Goal: Task Accomplishment & Management: Manage account settings

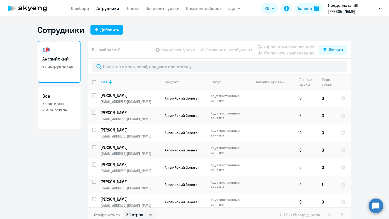
select select "30"
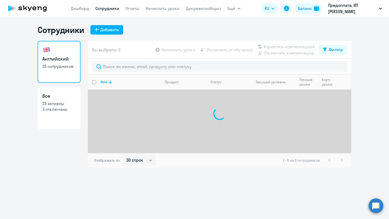
select select "30"
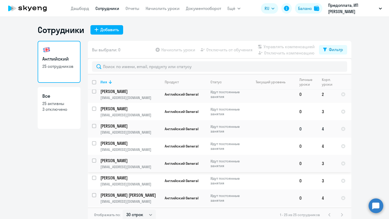
scroll to position [186, 0]
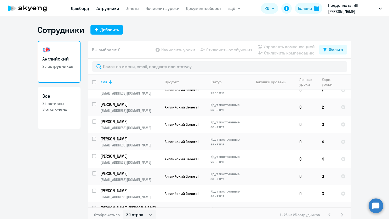
click at [83, 7] on link "Дашборд" at bounding box center [80, 8] width 18 height 5
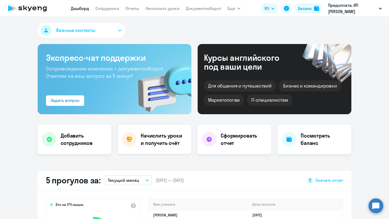
select select "30"
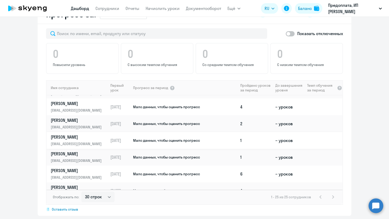
scroll to position [78, 0]
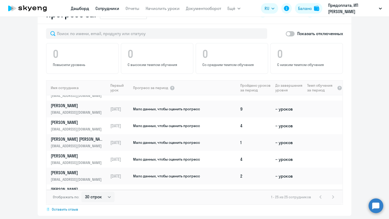
click at [111, 9] on link "Сотрудники" at bounding box center [107, 8] width 24 height 5
select select "30"
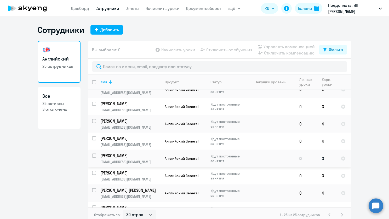
scroll to position [209, 0]
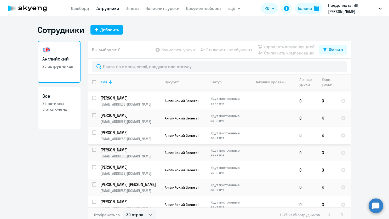
click at [124, 129] on p "[PERSON_NAME]" at bounding box center [129, 132] width 59 height 6
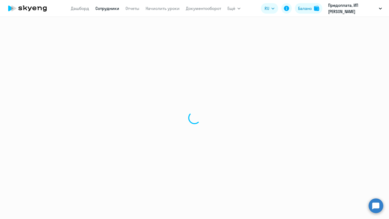
select select "english"
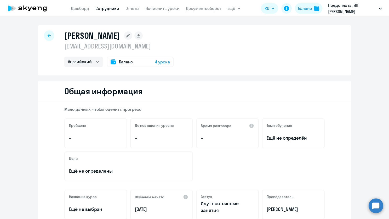
click at [49, 34] on div at bounding box center [49, 35] width 10 height 10
select select "30"
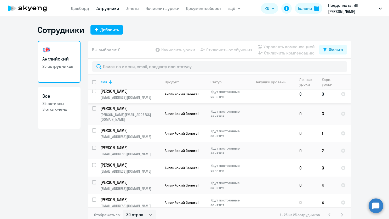
scroll to position [157, 0]
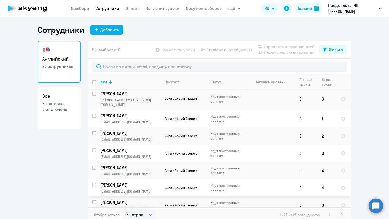
click at [92, 183] on input "select row 42079129" at bounding box center [97, 188] width 10 height 10
checkbox input "true"
click at [209, 51] on span "Отключить от обучения" at bounding box center [229, 50] width 46 height 6
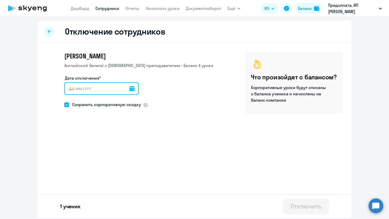
click at [121, 89] on input "Дата отключения*" at bounding box center [101, 88] width 75 height 13
click at [131, 88] on icon at bounding box center [131, 88] width 5 height 5
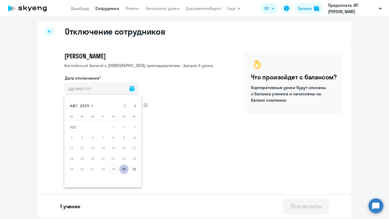
click at [115, 169] on span "29" at bounding box center [113, 168] width 9 height 9
click at [125, 170] on span "30" at bounding box center [123, 168] width 9 height 9
type input "[DATE]"
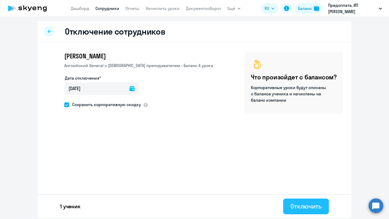
click at [308, 209] on div "Отключить" at bounding box center [306, 206] width 31 height 8
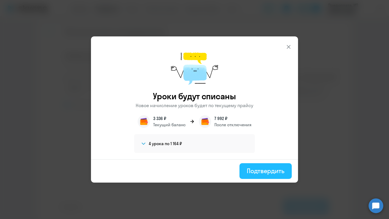
click at [258, 164] on button "Подтвердить" at bounding box center [266, 171] width 52 height 16
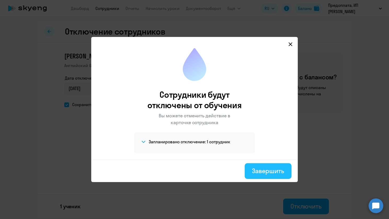
click at [269, 169] on div "Завершить" at bounding box center [268, 170] width 32 height 8
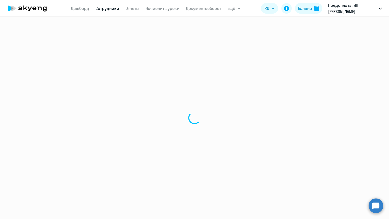
select select "30"
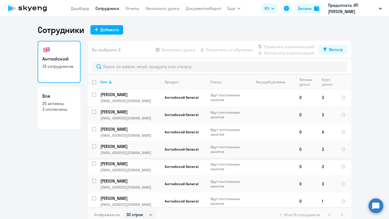
scroll to position [316, 0]
click at [88, 6] on link "Дашборд" at bounding box center [80, 8] width 18 height 5
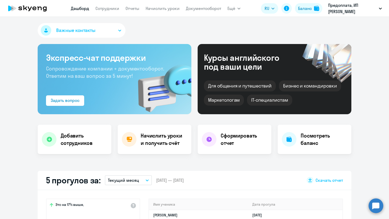
select select "30"
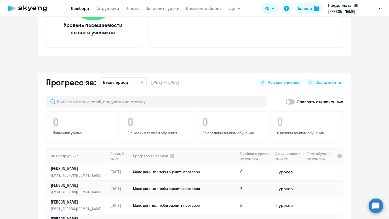
scroll to position [261, 0]
